Goal: Check status: Check status

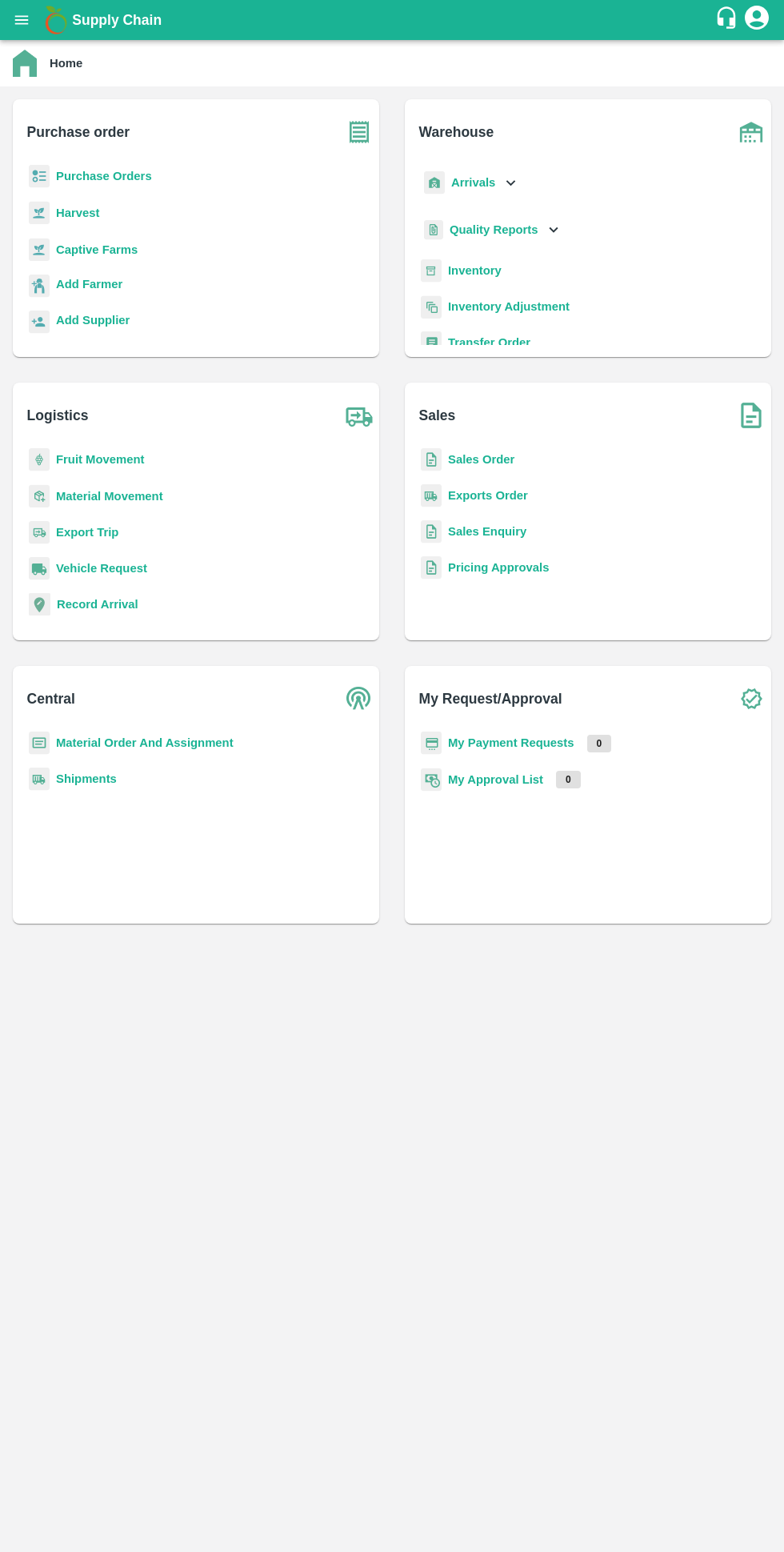
click at [513, 737] on b "My Payment Requests" at bounding box center [511, 743] width 126 height 13
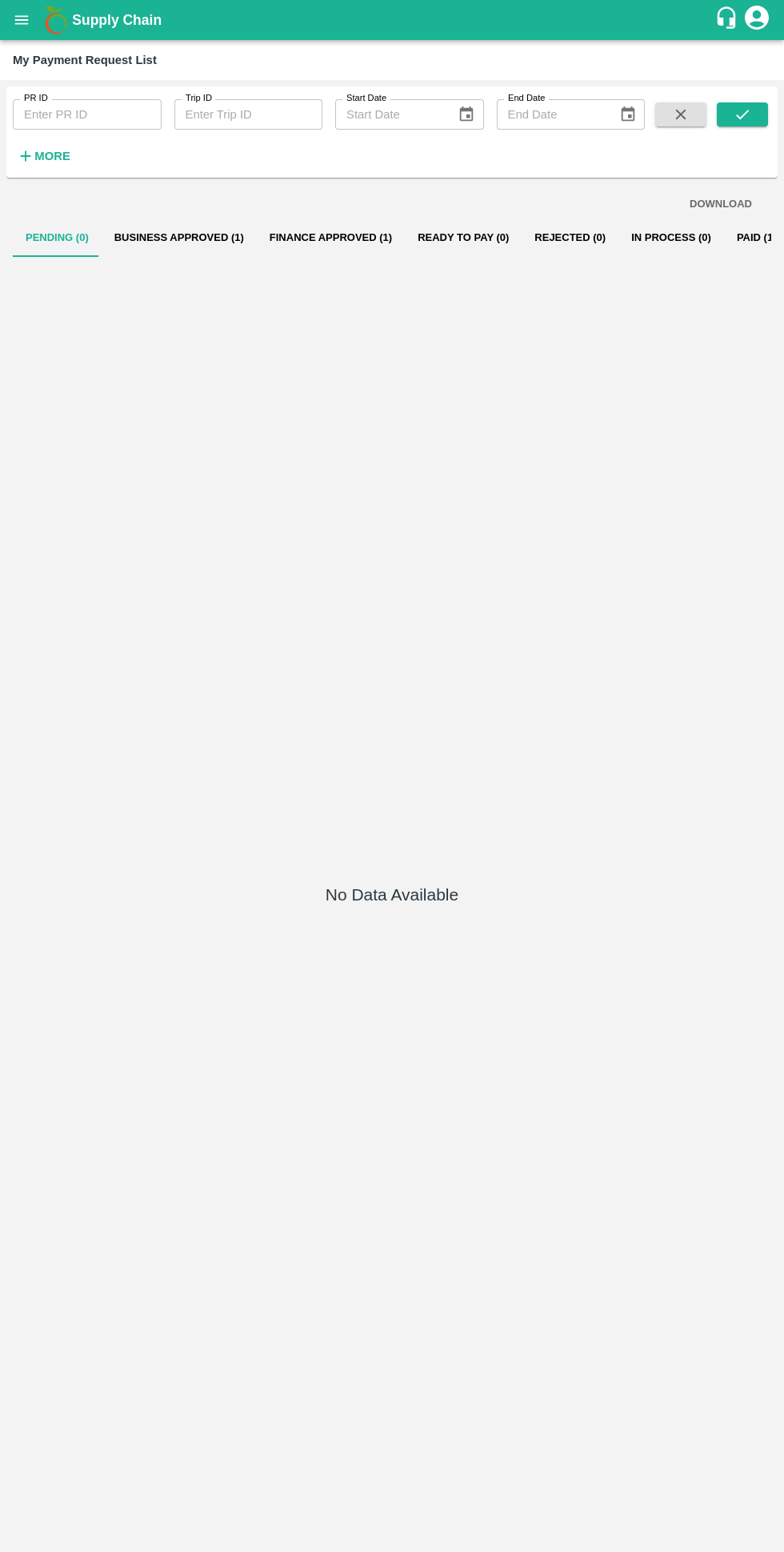
click at [180, 237] on button "Business Approved (1)" at bounding box center [178, 238] width 155 height 39
click at [165, 237] on button "Business Approved (1)" at bounding box center [178, 238] width 155 height 39
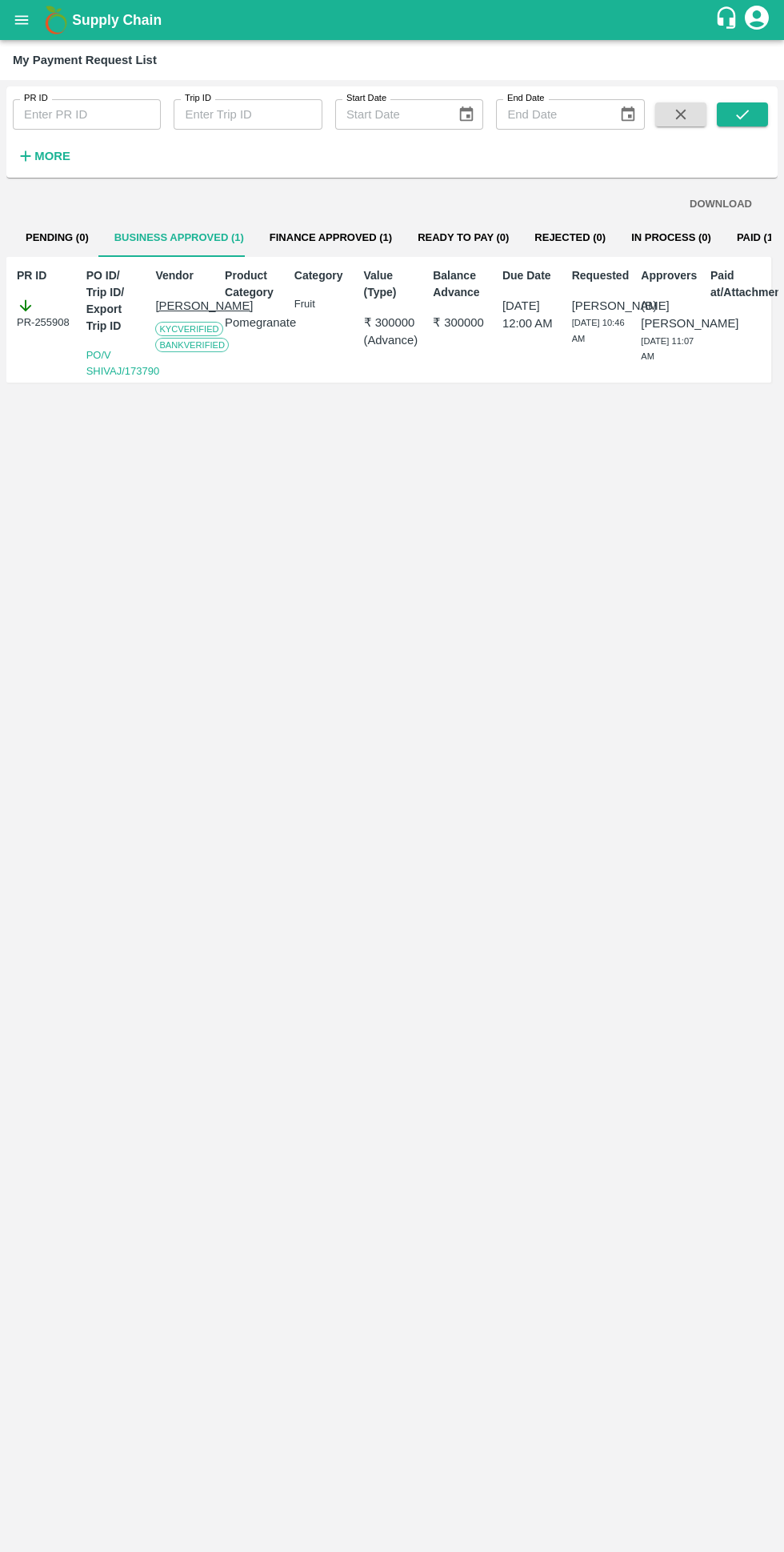
click at [295, 235] on button "Finance Approved (1)" at bounding box center [331, 238] width 149 height 39
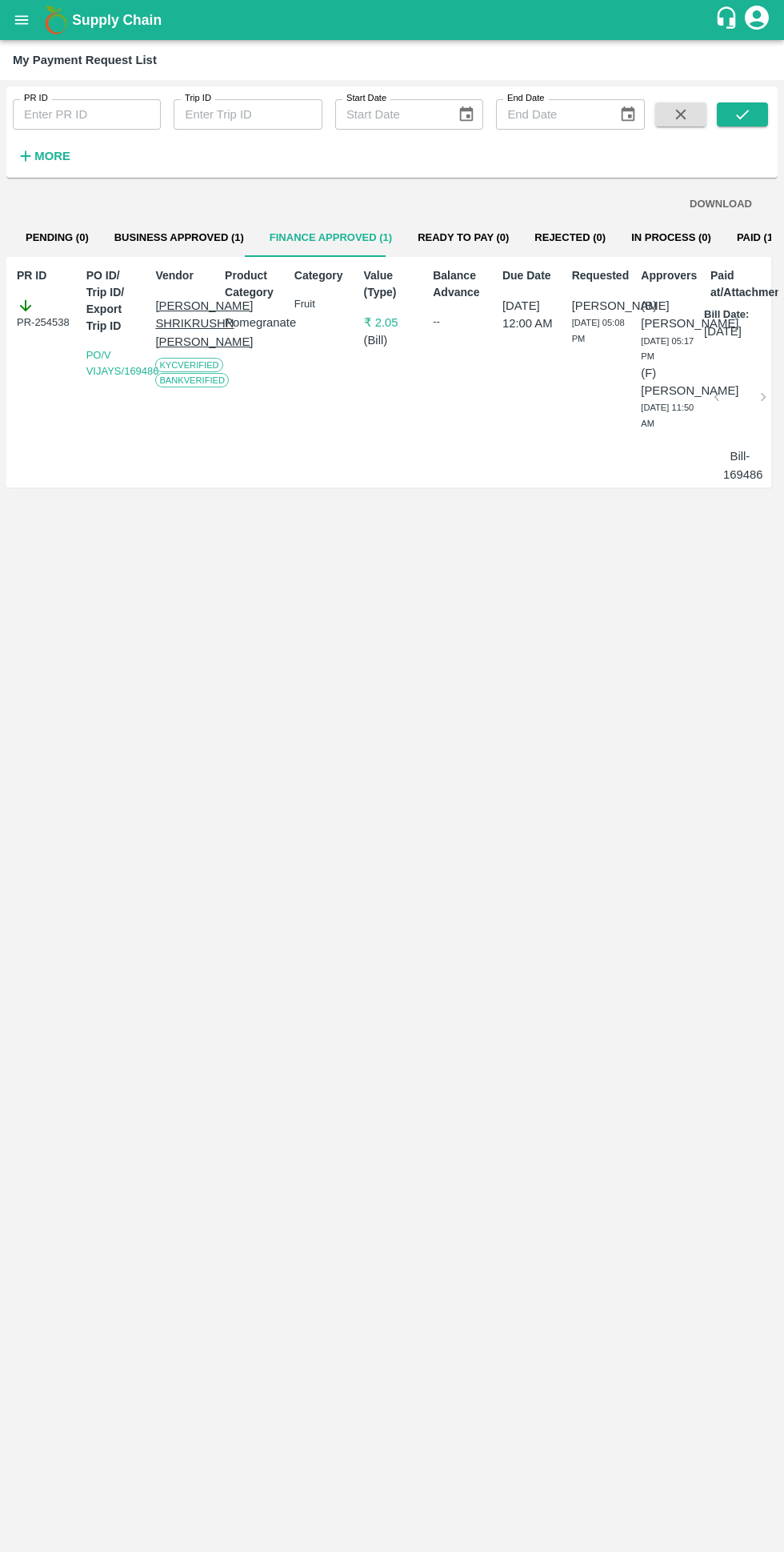
click at [170, 233] on button "Business Approved (1)" at bounding box center [178, 238] width 155 height 39
